Goal: Information Seeking & Learning: Learn about a topic

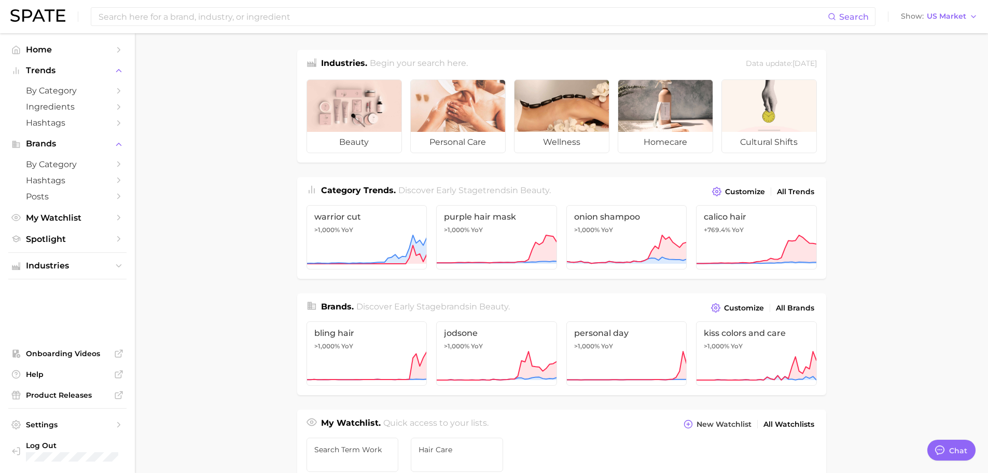
scroll to position [259, 0]
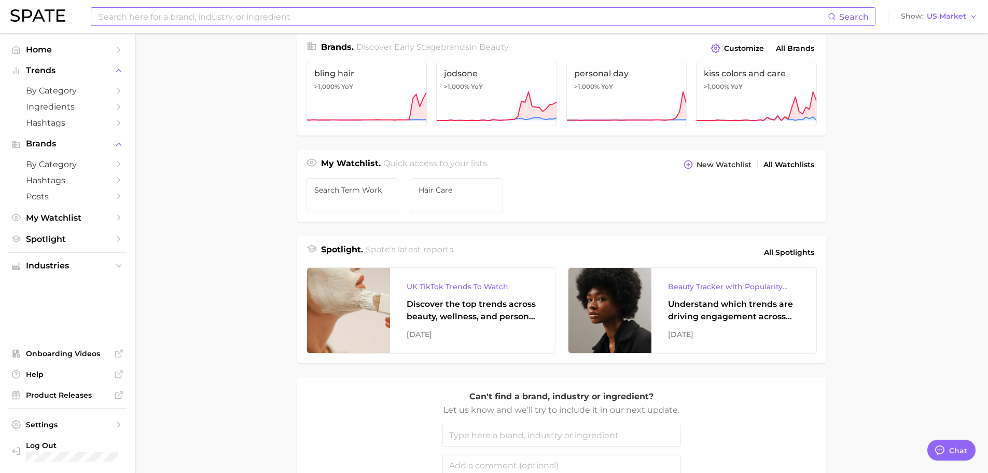
click at [337, 20] on input at bounding box center [463, 17] width 730 height 18
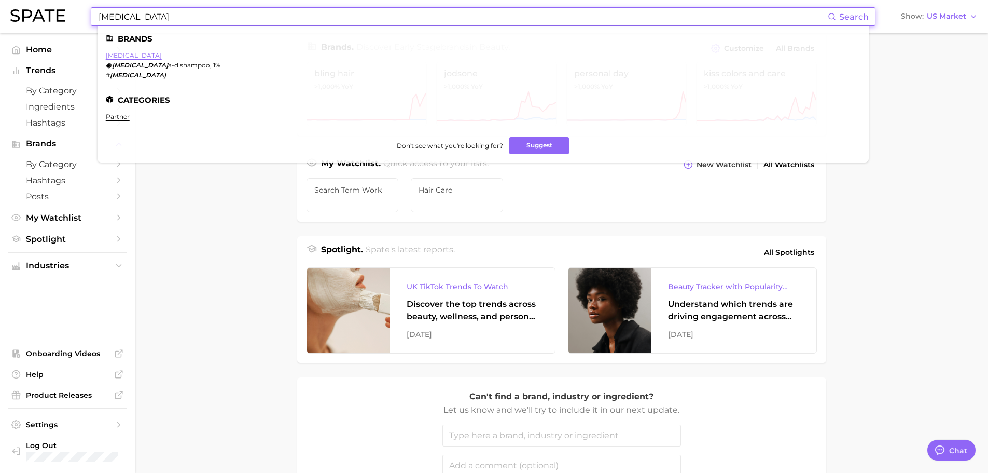
type input "[MEDICAL_DATA]"
click at [119, 55] on link "[MEDICAL_DATA]" at bounding box center [134, 55] width 56 height 8
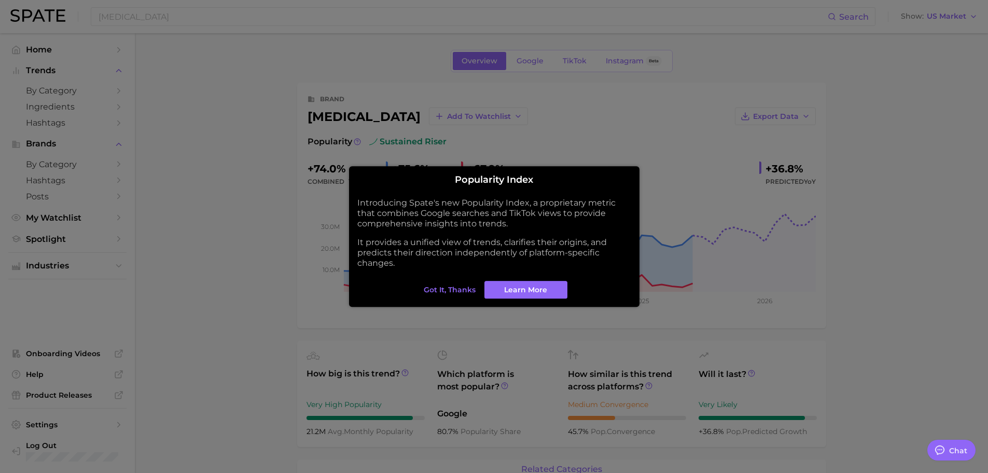
type textarea "x"
click at [450, 288] on span "Got it, thanks" at bounding box center [450, 289] width 52 height 9
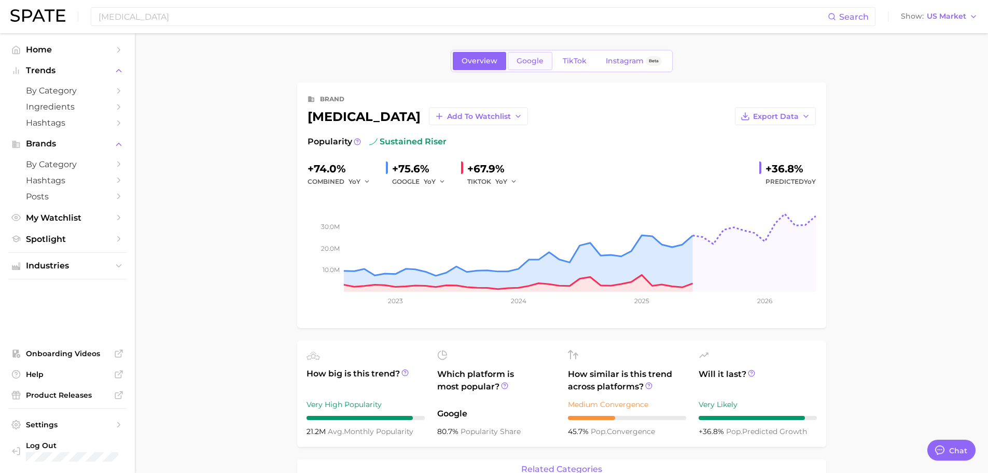
click at [534, 61] on span "Google" at bounding box center [530, 61] width 27 height 9
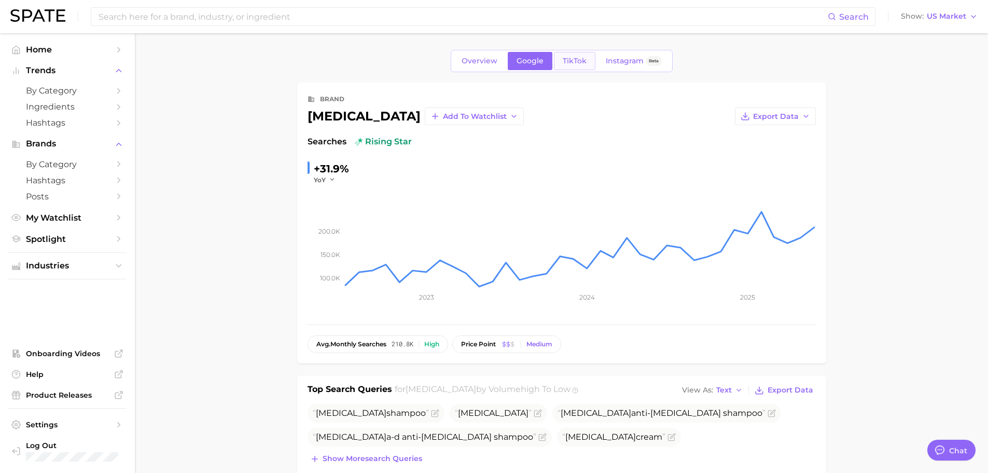
click at [568, 59] on span "TikTok" at bounding box center [575, 61] width 24 height 9
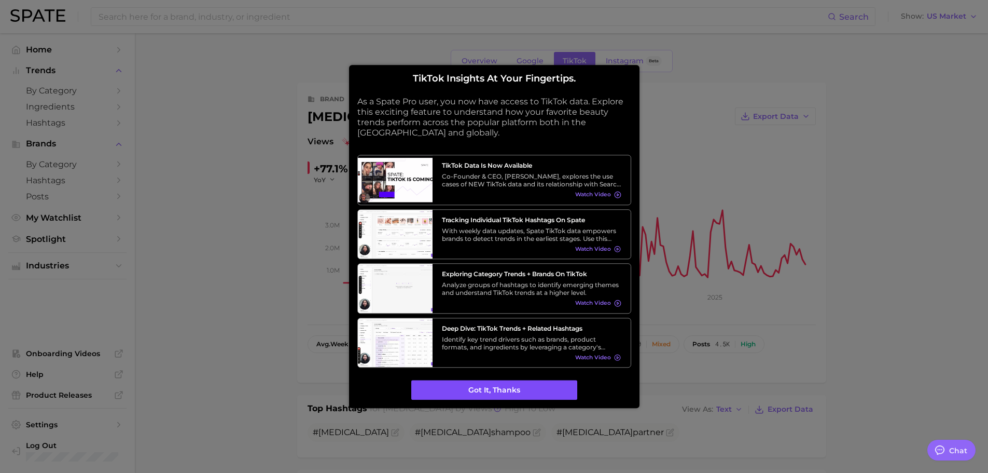
click at [511, 388] on button "Got it, thanks" at bounding box center [494, 390] width 166 height 20
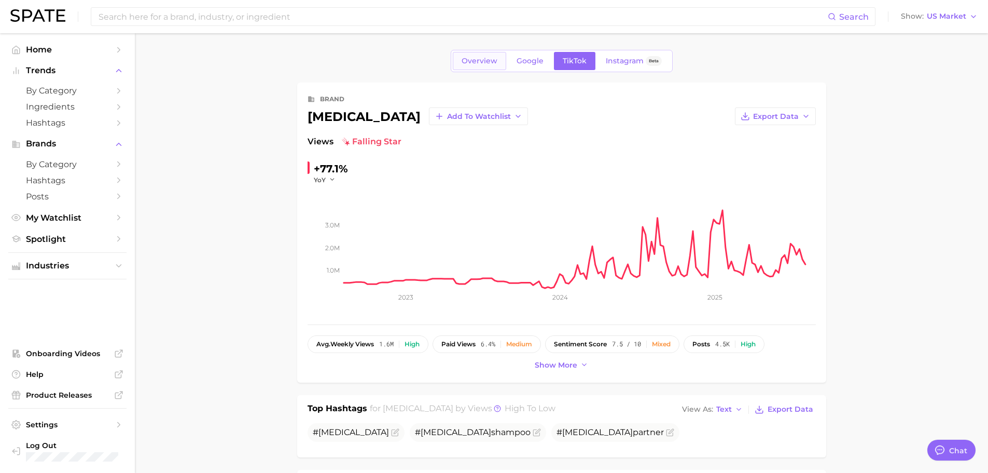
click at [465, 66] on link "Overview" at bounding box center [479, 61] width 53 height 18
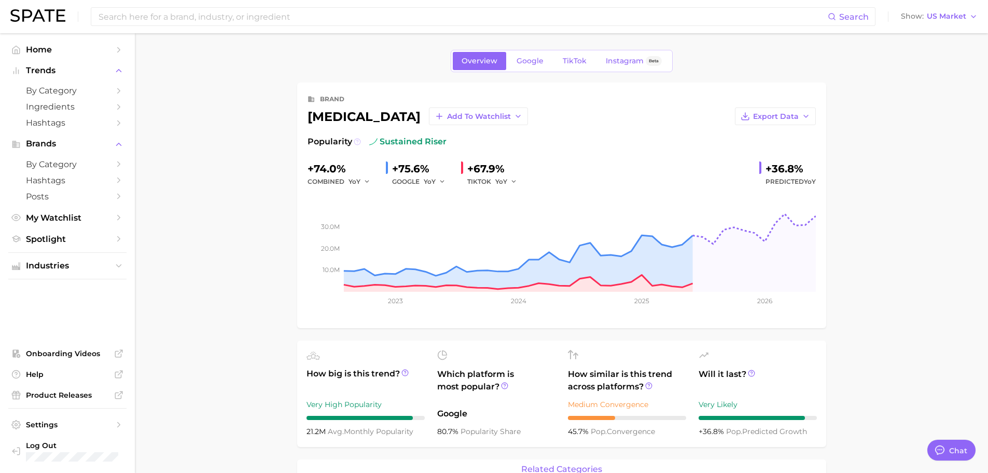
click at [355, 146] on button at bounding box center [357, 141] width 7 height 12
click at [541, 63] on span "Google" at bounding box center [530, 61] width 27 height 9
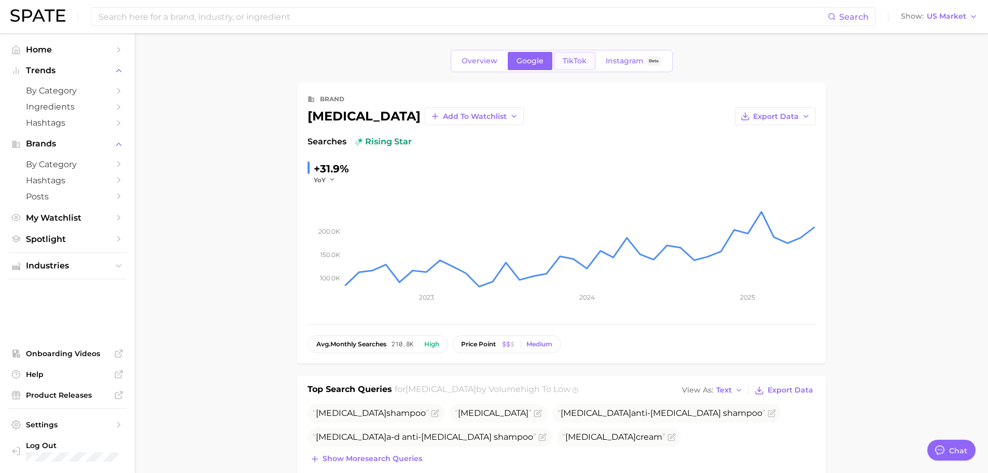
click at [572, 63] on span "TikTok" at bounding box center [575, 61] width 24 height 9
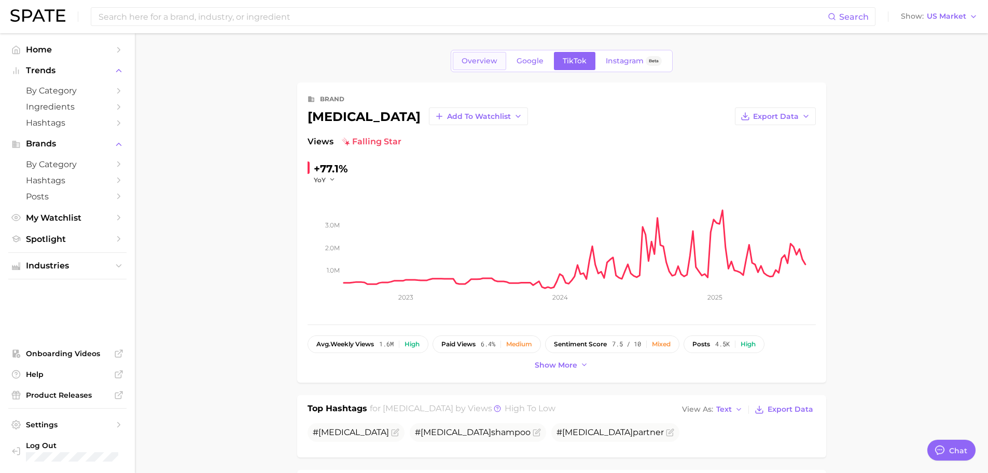
click at [482, 53] on link "Overview" at bounding box center [479, 61] width 53 height 18
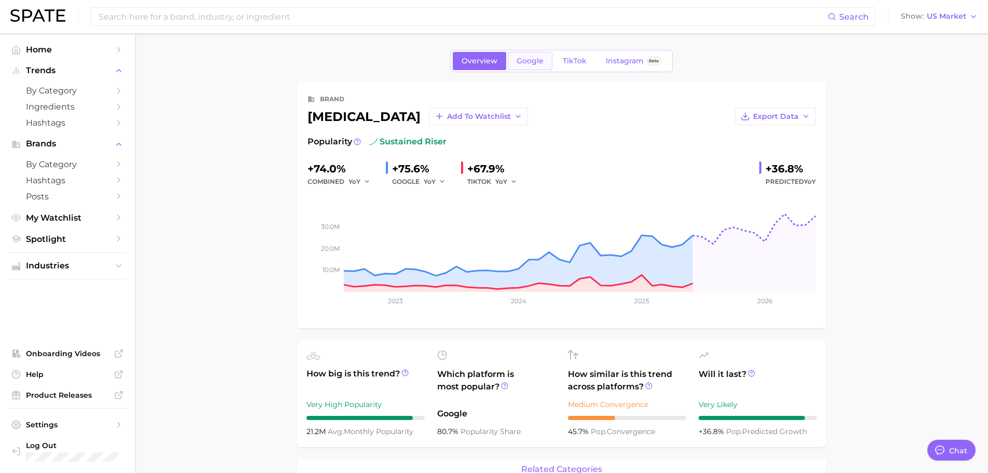
click at [549, 66] on link "Google" at bounding box center [530, 61] width 45 height 18
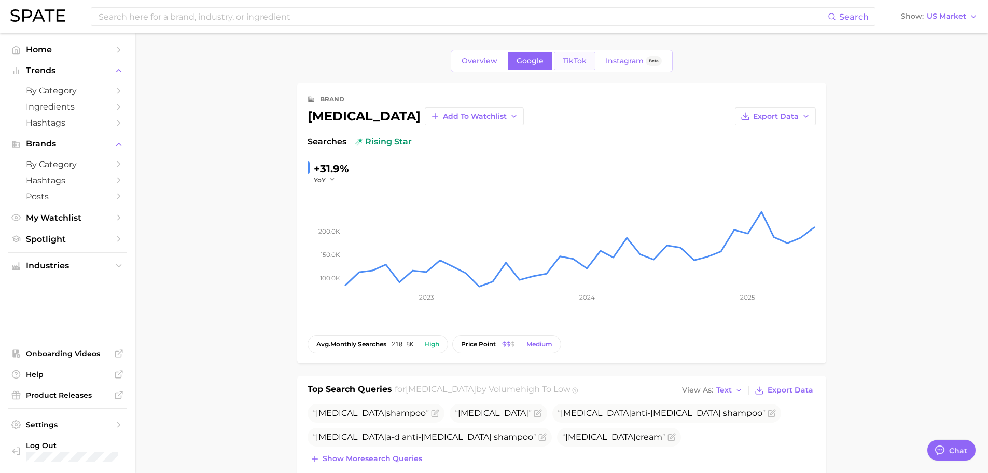
click at [583, 66] on link "TikTok" at bounding box center [574, 61] width 41 height 18
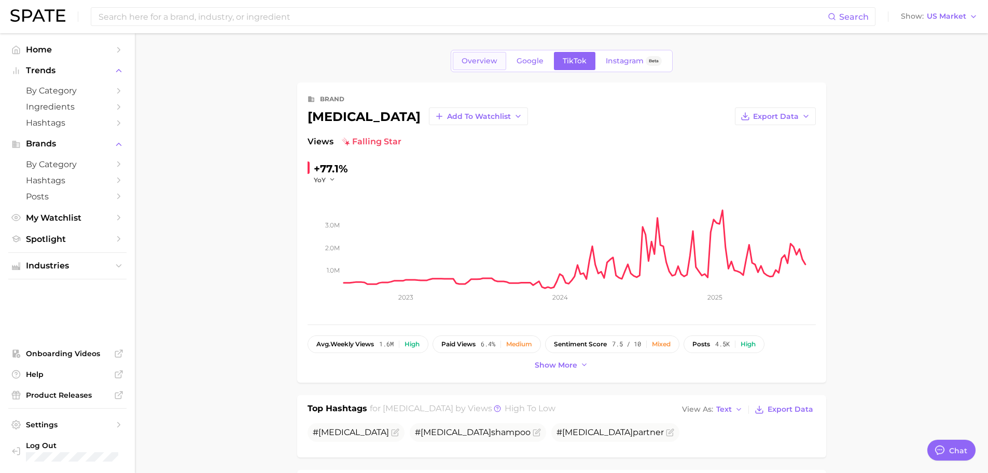
click at [488, 61] on span "Overview" at bounding box center [480, 61] width 36 height 9
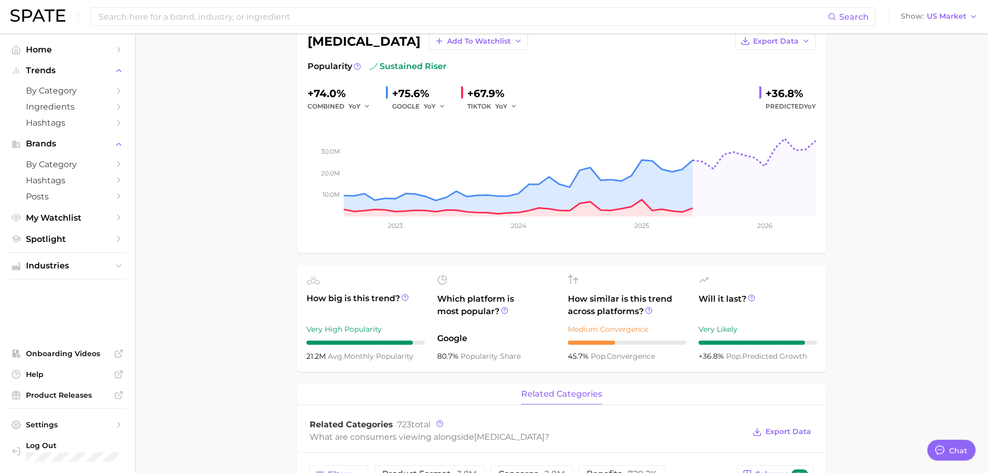
scroll to position [104, 0]
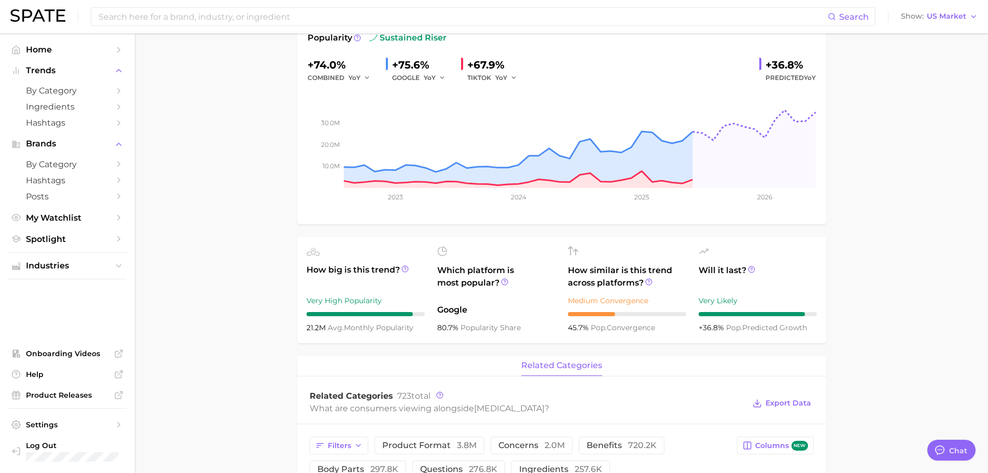
click at [269, 232] on main "Overview Google TikTok Instagram Beta brand [MEDICAL_DATA] Add to Watchlist Exp…" at bounding box center [561, 477] width 853 height 1096
